Goal: Information Seeking & Learning: Learn about a topic

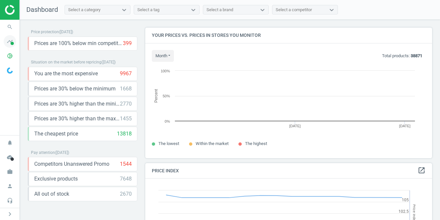
scroll to position [141, 292]
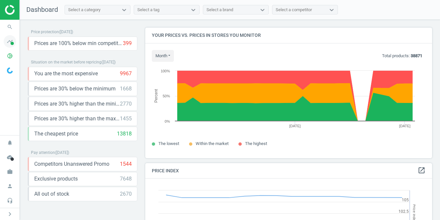
click at [12, 44] on span at bounding box center [12, 43] width 3 height 3
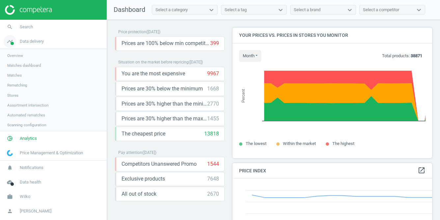
scroll to position [3, 3]
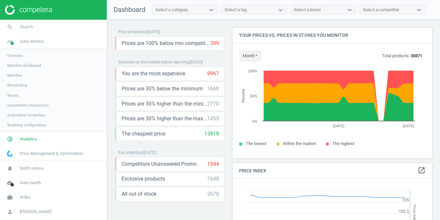
click at [19, 56] on span "Overview" at bounding box center [15, 55] width 16 height 5
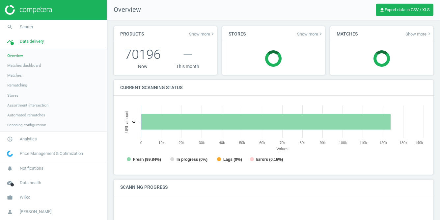
scroll to position [142, 312]
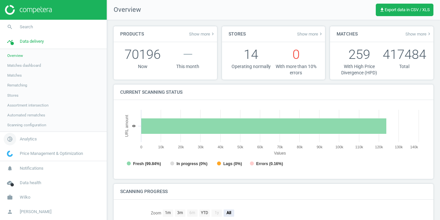
click at [32, 140] on span "Analytics" at bounding box center [28, 139] width 17 height 6
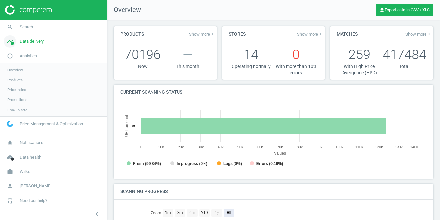
click at [33, 42] on span "Data delivery" at bounding box center [32, 42] width 24 height 6
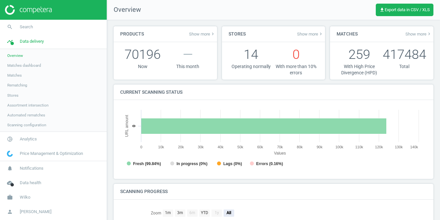
click at [35, 105] on span "Assortment intersection" at bounding box center [27, 105] width 41 height 5
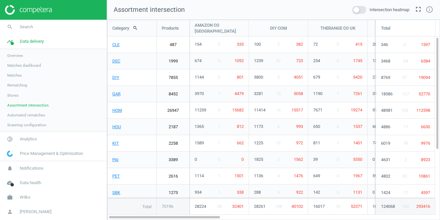
scroll to position [211, 343]
click at [360, 10] on span at bounding box center [359, 10] width 14 height 8
click at [0, 0] on input "checkbox" at bounding box center [0, 0] width 0 height 0
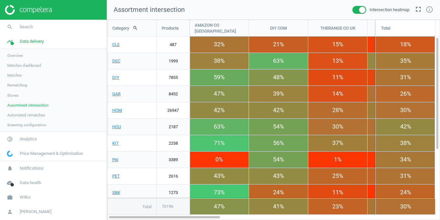
click at [352, 11] on span at bounding box center [359, 10] width 14 height 8
click at [0, 0] on input "checkbox" at bounding box center [0, 0] width 0 height 0
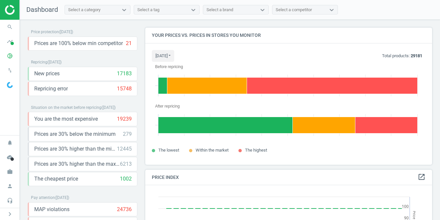
scroll to position [148, 292]
click at [10, 87] on img at bounding box center [10, 85] width 6 height 6
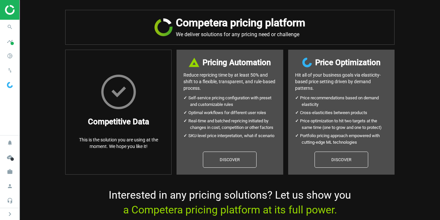
click at [10, 87] on img at bounding box center [10, 85] width 6 height 6
click at [412, 23] on div "Competera pricing platform We deliver solutions for any pricing need or challen…" at bounding box center [230, 110] width 420 height 220
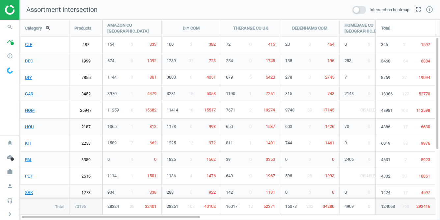
scroll to position [211, 431]
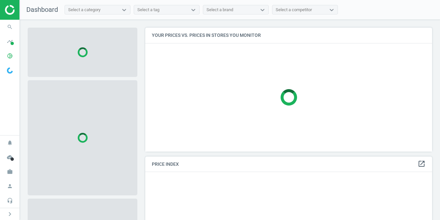
scroll to position [125, 287]
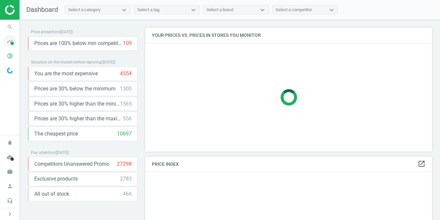
click at [8, 44] on icon "timeline" at bounding box center [10, 41] width 13 height 13
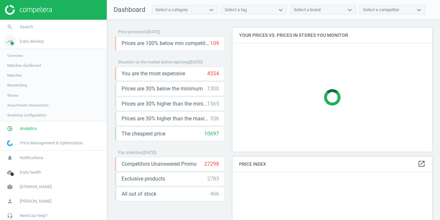
scroll to position [125, 200]
click at [31, 105] on span "Assortment intersection" at bounding box center [27, 105] width 41 height 5
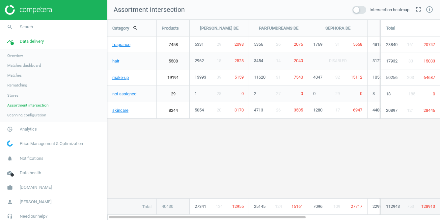
scroll to position [201, 333]
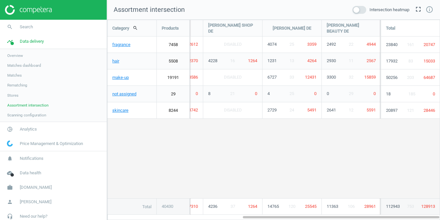
click at [360, 10] on span at bounding box center [359, 10] width 14 height 8
click at [0, 0] on input "checkbox" at bounding box center [0, 0] width 0 height 0
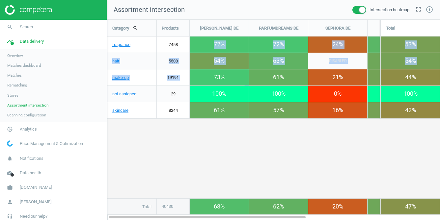
drag, startPoint x: 212, startPoint y: 45, endPoint x: 224, endPoint y: 72, distance: 30.1
click at [224, 20] on div "fragrance 7458 unfold_more 72% 5331 29 2098 unfold_more 72% 5356 26 2076 unfold…" at bounding box center [273, 20] width 332 height 0
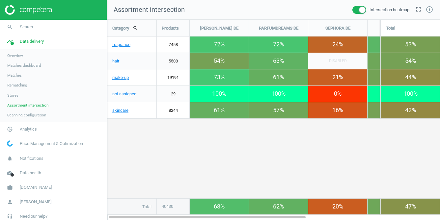
click at [173, 210] on div "40430" at bounding box center [173, 207] width 33 height 16
